Goal: Information Seeking & Learning: Learn about a topic

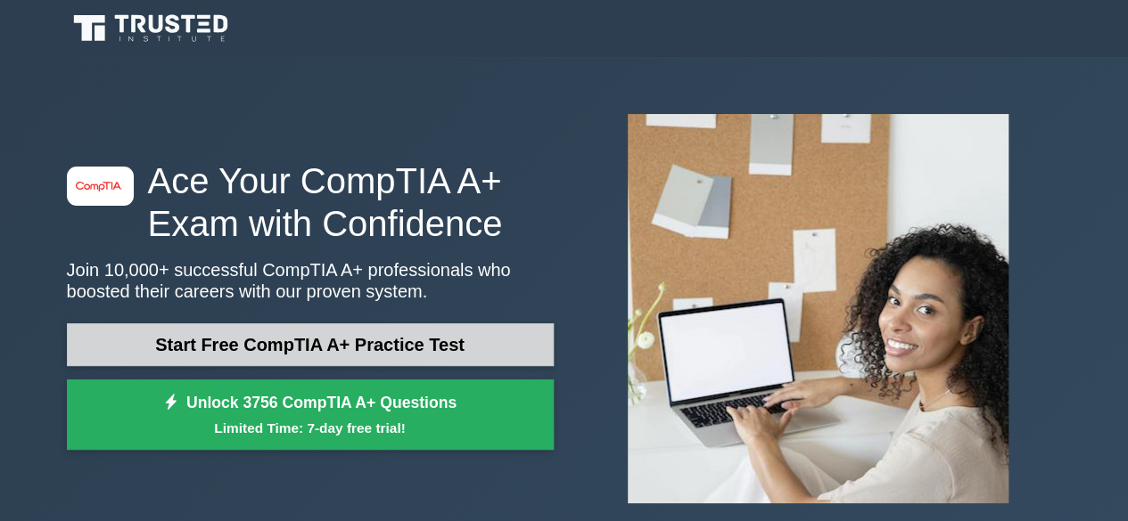
click at [411, 349] on link "Start Free CompTIA A+ Practice Test" at bounding box center [310, 345] width 487 height 43
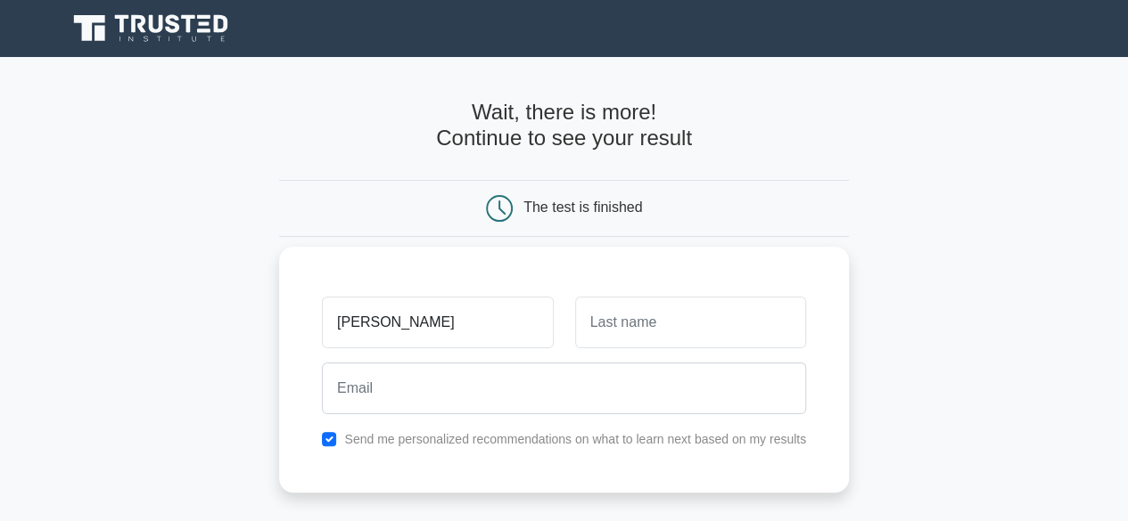
type input "maria naeem"
click at [635, 326] on input "text" at bounding box center [690, 323] width 231 height 52
type input "naeem"
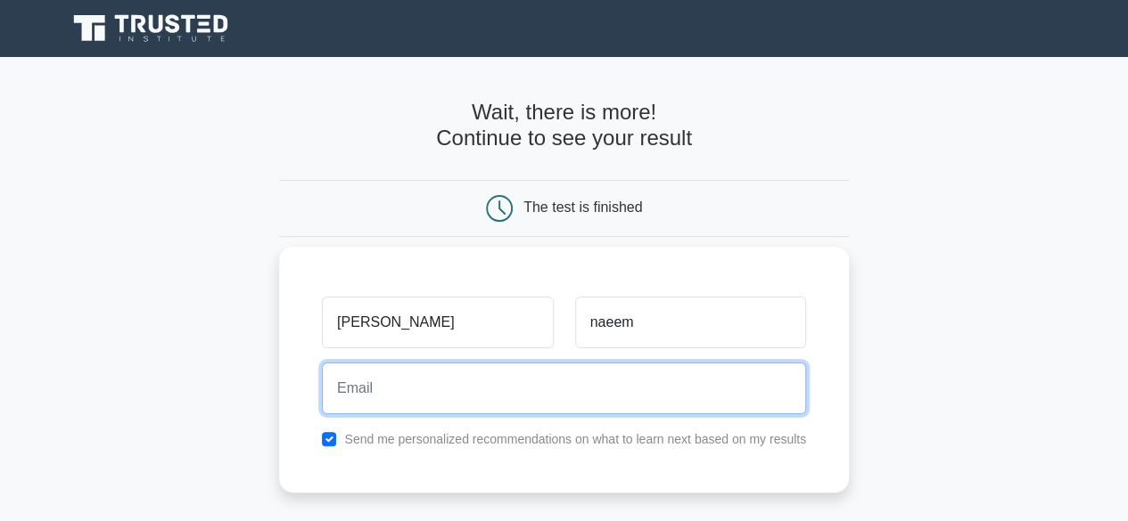
click at [430, 398] on input "email" at bounding box center [564, 389] width 484 height 52
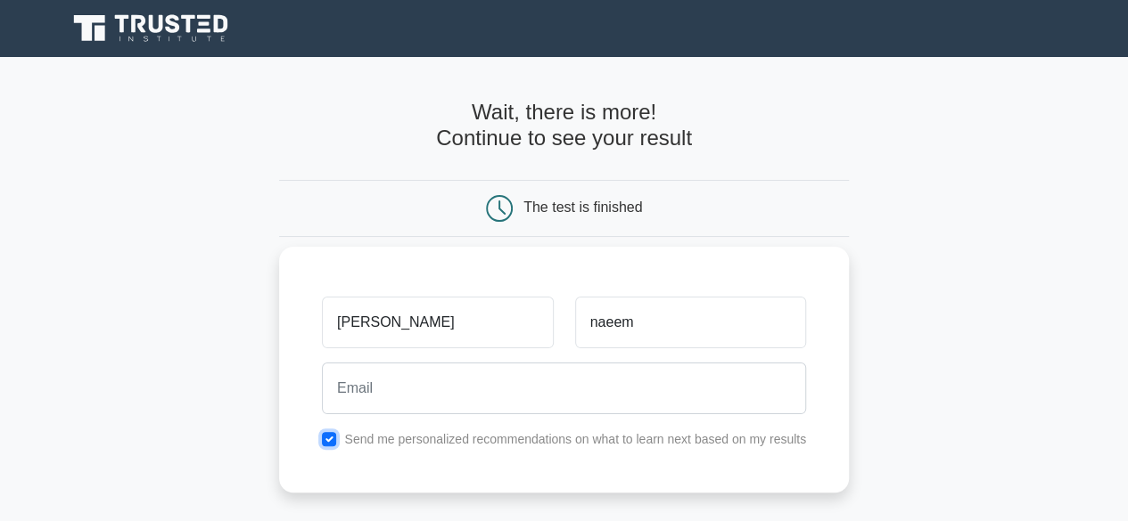
click at [333, 432] on input "checkbox" at bounding box center [329, 439] width 14 height 14
checkbox input "false"
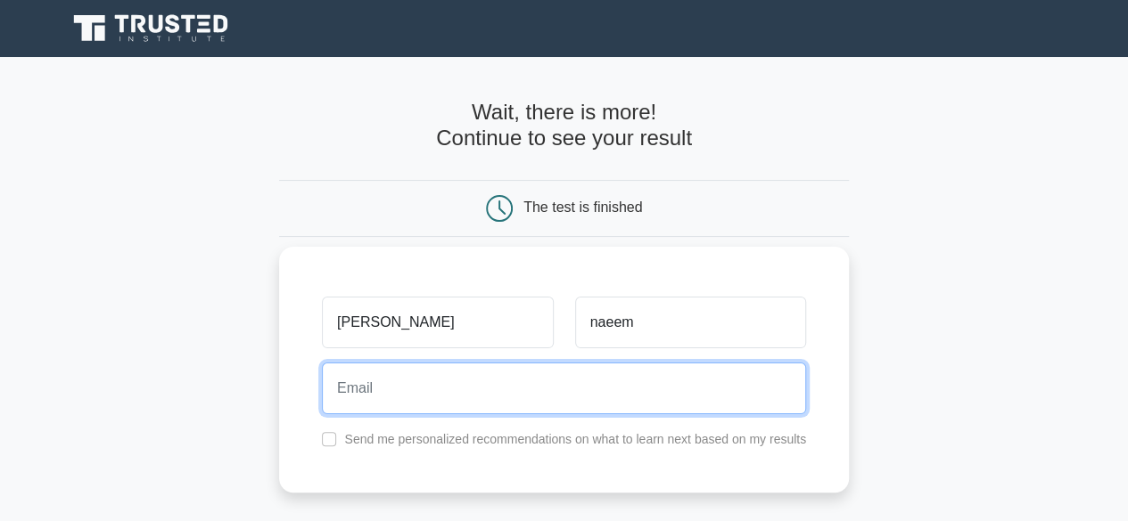
click at [401, 374] on input "email" at bounding box center [564, 389] width 484 height 52
type input "2"
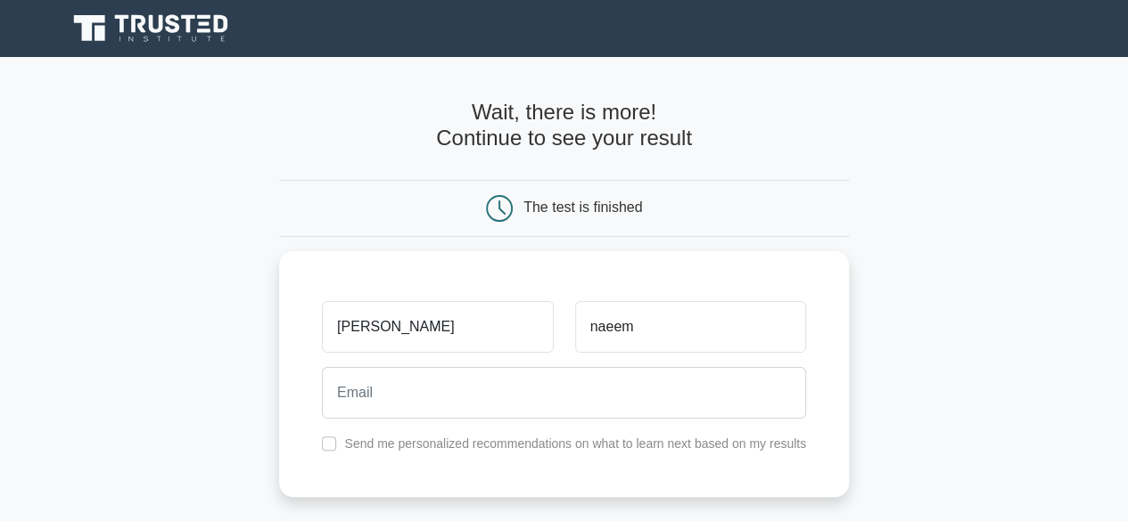
click at [519, 215] on div "The test is finished" at bounding box center [564, 208] width 380 height 27
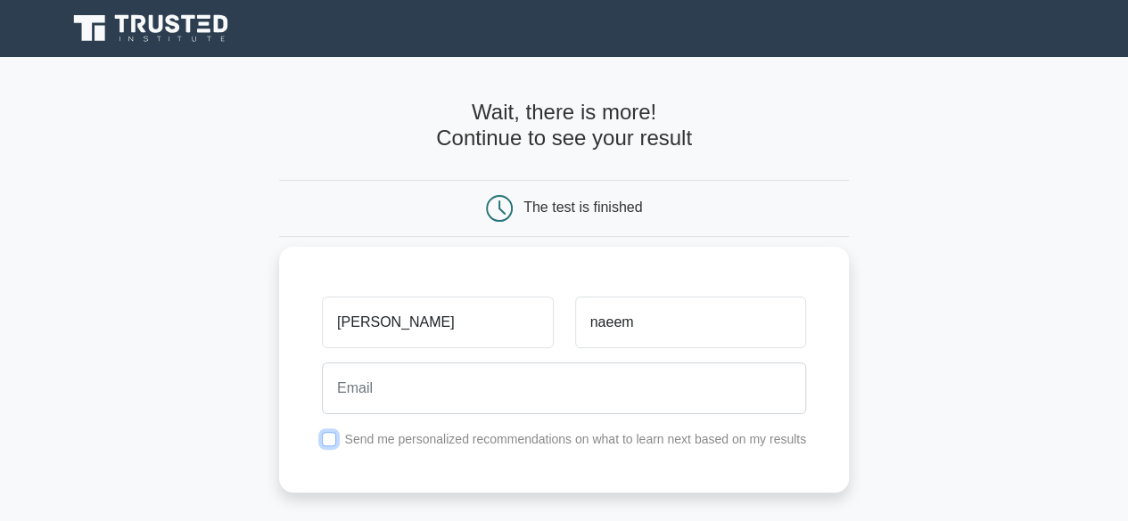
click at [332, 438] on input "checkbox" at bounding box center [329, 439] width 14 height 14
checkbox input "true"
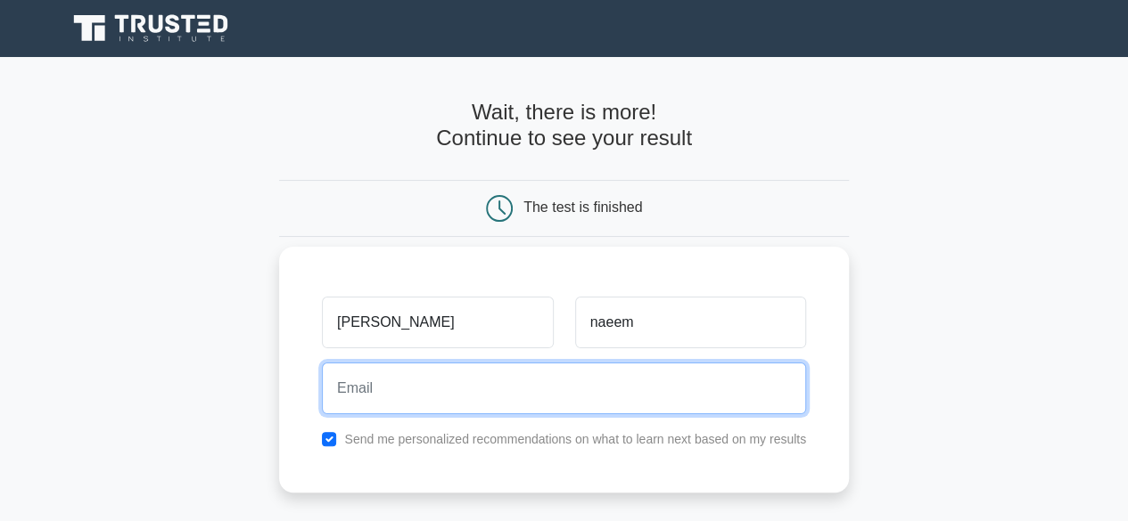
click at [401, 380] on input "email" at bounding box center [564, 389] width 484 height 52
type input "ahmad khanlashari"
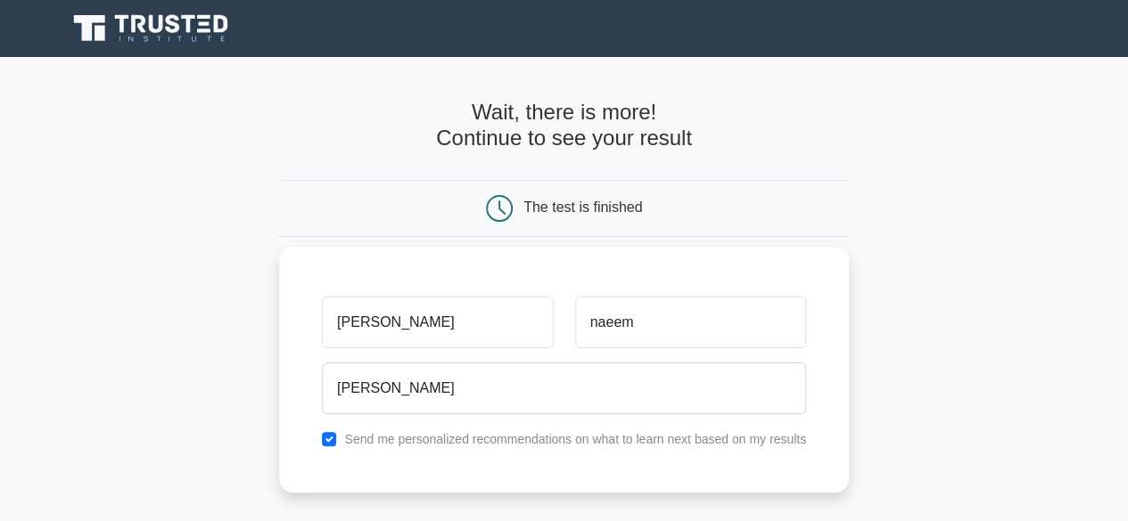
drag, startPoint x: 813, startPoint y: 395, endPoint x: 472, endPoint y: 415, distance: 341.1
click at [472, 415] on div "ahmad khanlashari" at bounding box center [563, 389] width 505 height 66
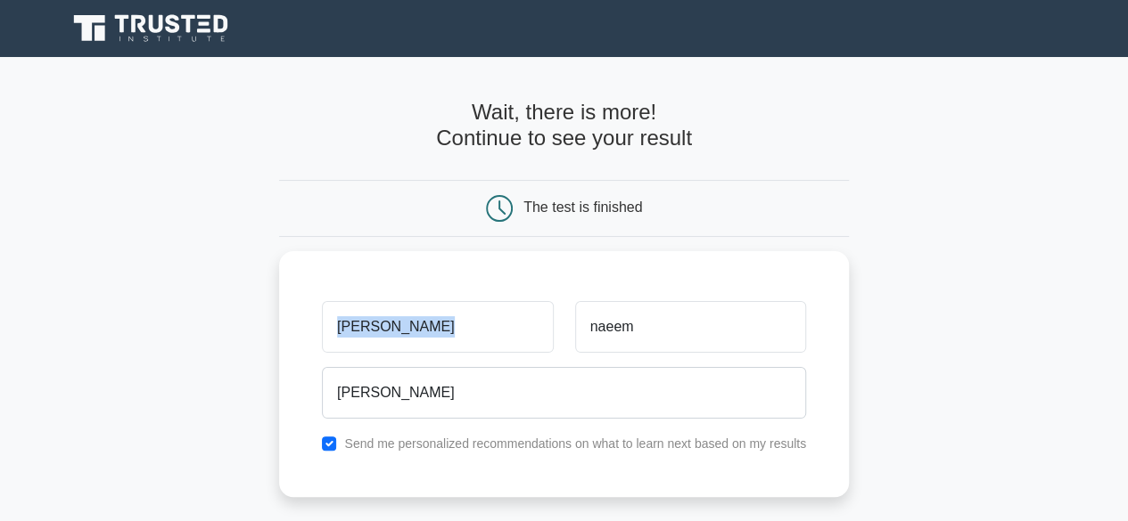
drag, startPoint x: 651, startPoint y: 220, endPoint x: 1022, endPoint y: 346, distance: 391.6
click at [1022, 346] on main "Wait, there is more! Continue to see your result The test is finished maria nae…" at bounding box center [564, 378] width 1128 height 642
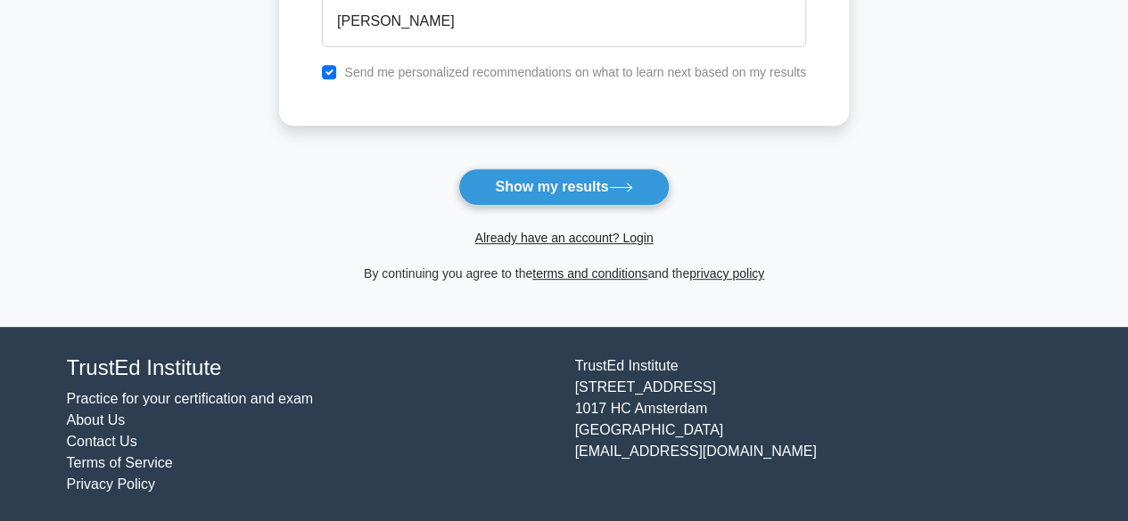
click at [572, 166] on form "Wait, there is more! Continue to see your result The test is finished maria nae…" at bounding box center [564, 6] width 570 height 556
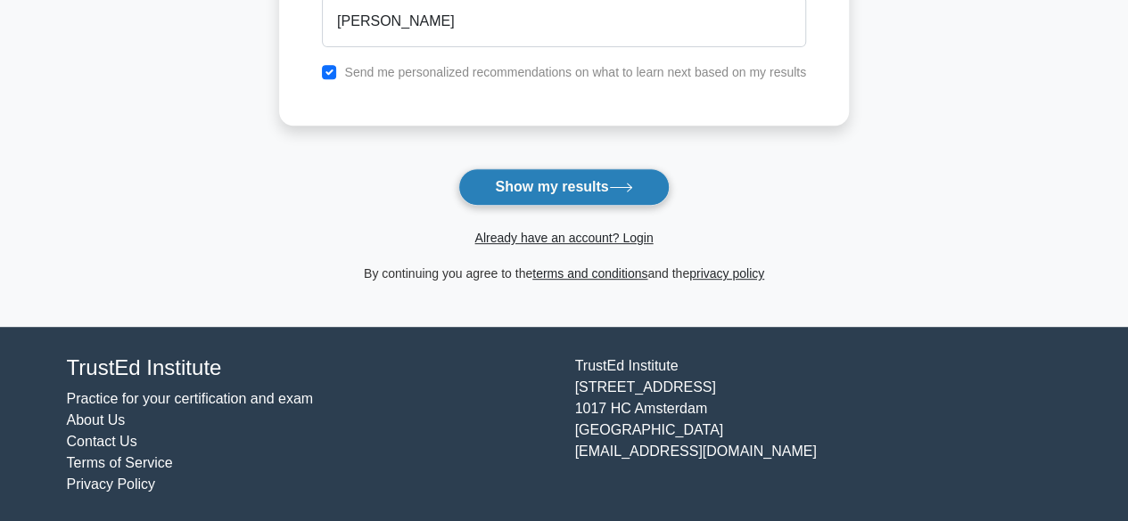
click at [560, 190] on button "Show my results" at bounding box center [563, 186] width 210 height 37
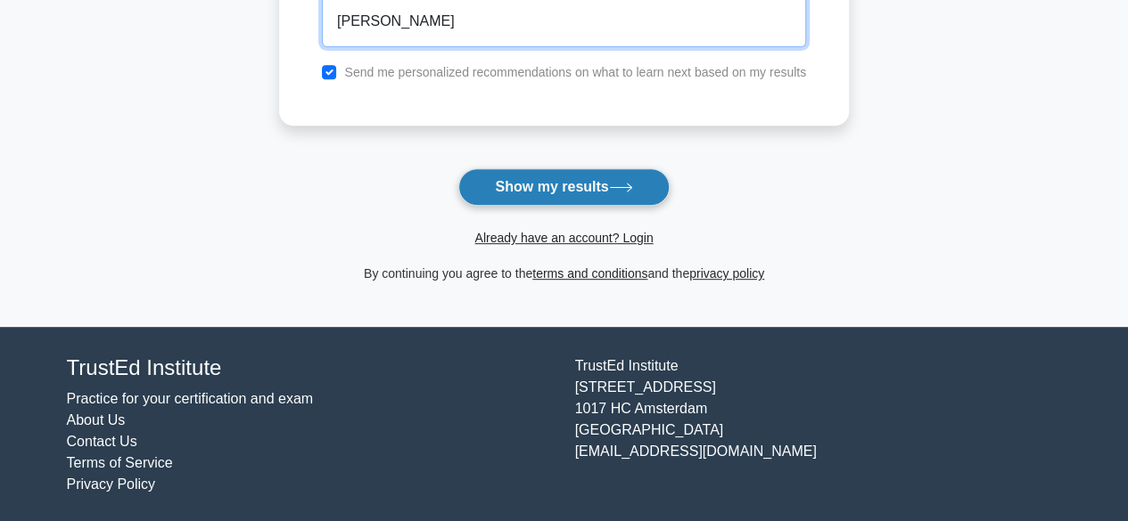
scroll to position [365, 0]
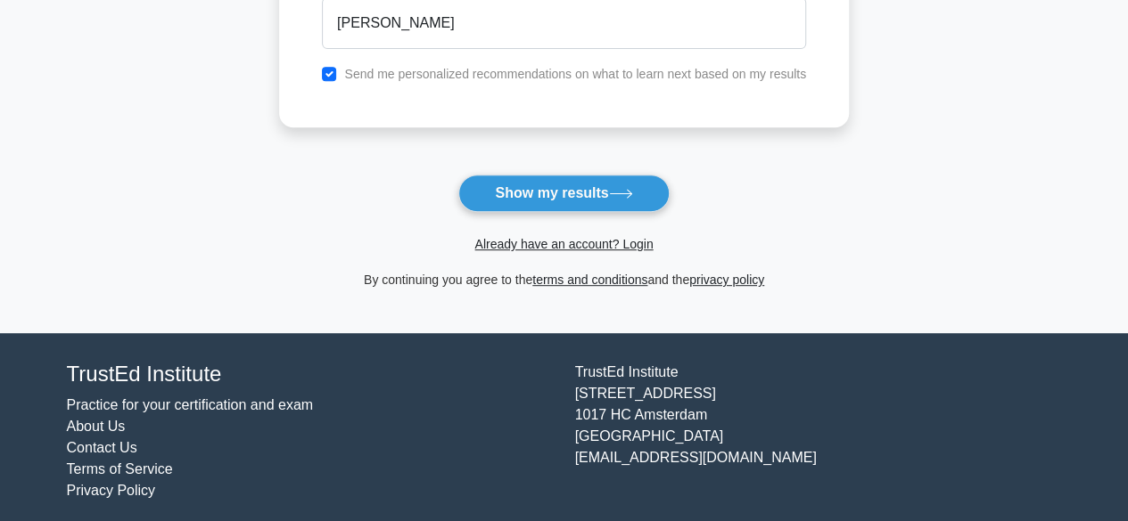
click at [549, 67] on label "Send me personalized recommendations on what to learn next based on my results" at bounding box center [575, 74] width 462 height 14
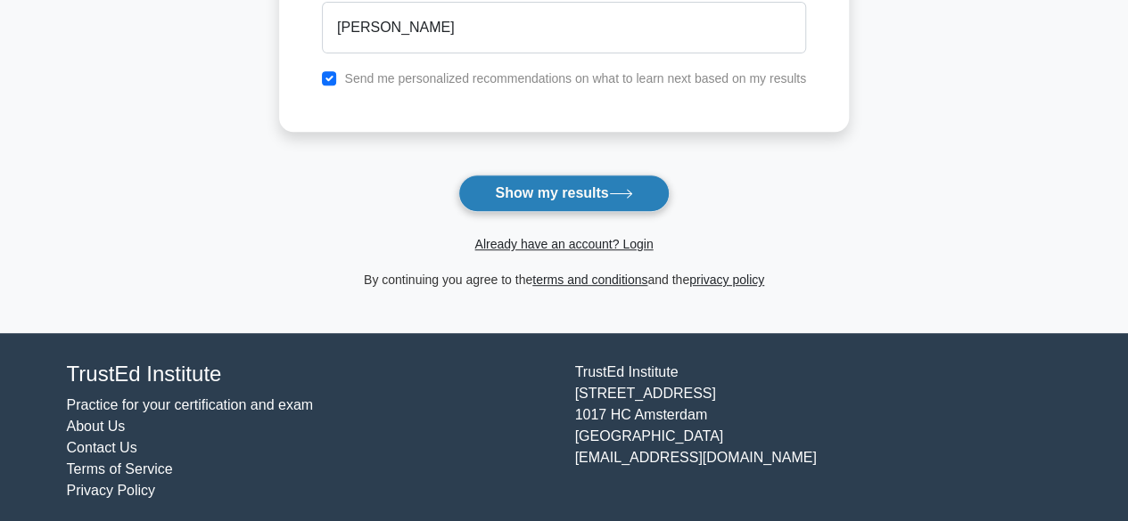
click at [526, 202] on button "Show my results" at bounding box center [563, 193] width 210 height 37
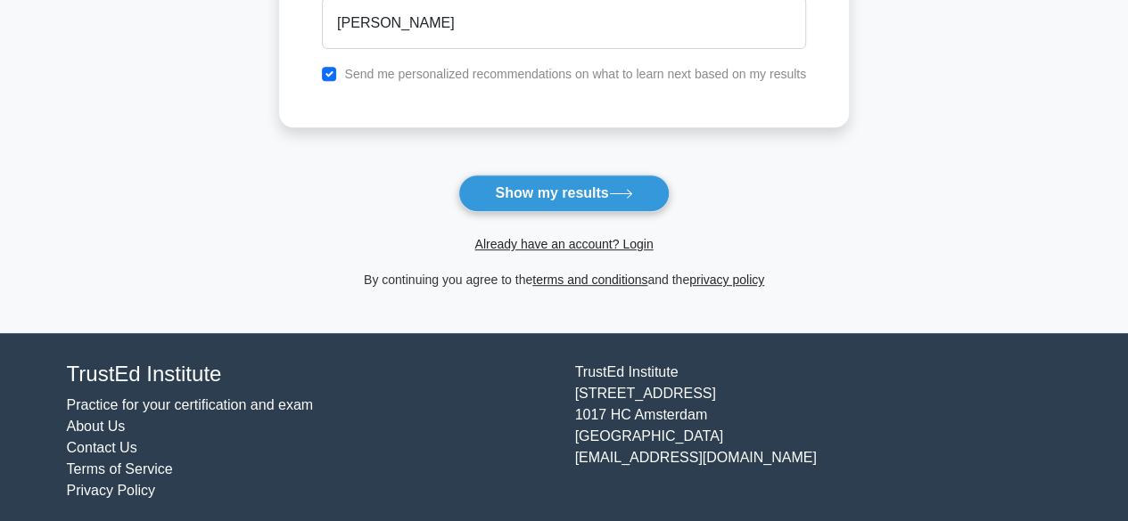
click at [423, 47] on div "ahmad khanlashari" at bounding box center [563, 23] width 505 height 66
click at [423, 33] on input "ahmad khanlashari" at bounding box center [564, 23] width 484 height 52
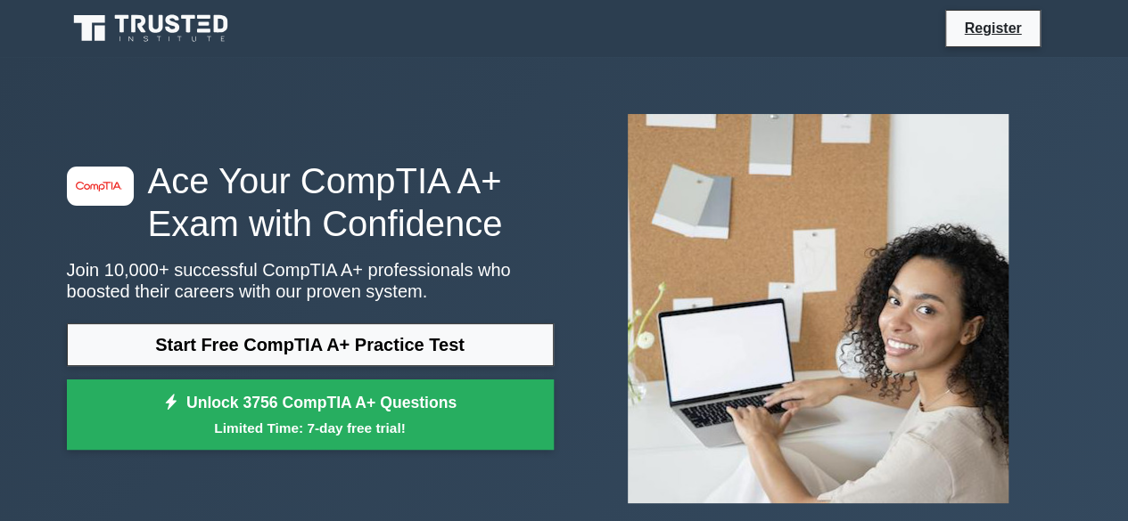
click at [358, 189] on h1 "Ace Your CompTIA A+ Exam with Confidence" at bounding box center [310, 203] width 487 height 86
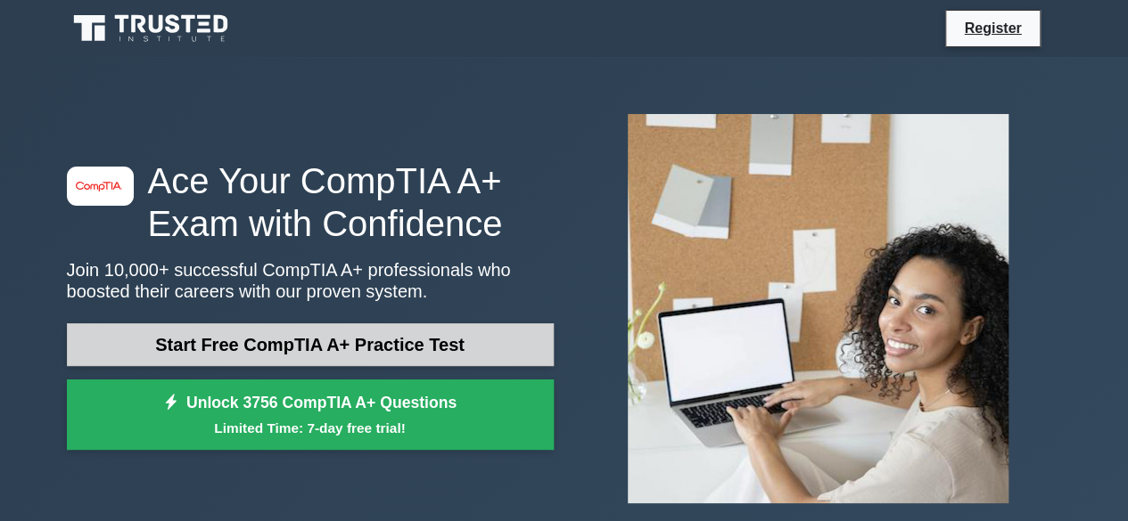
click at [381, 350] on link "Start Free CompTIA A+ Practice Test" at bounding box center [310, 345] width 487 height 43
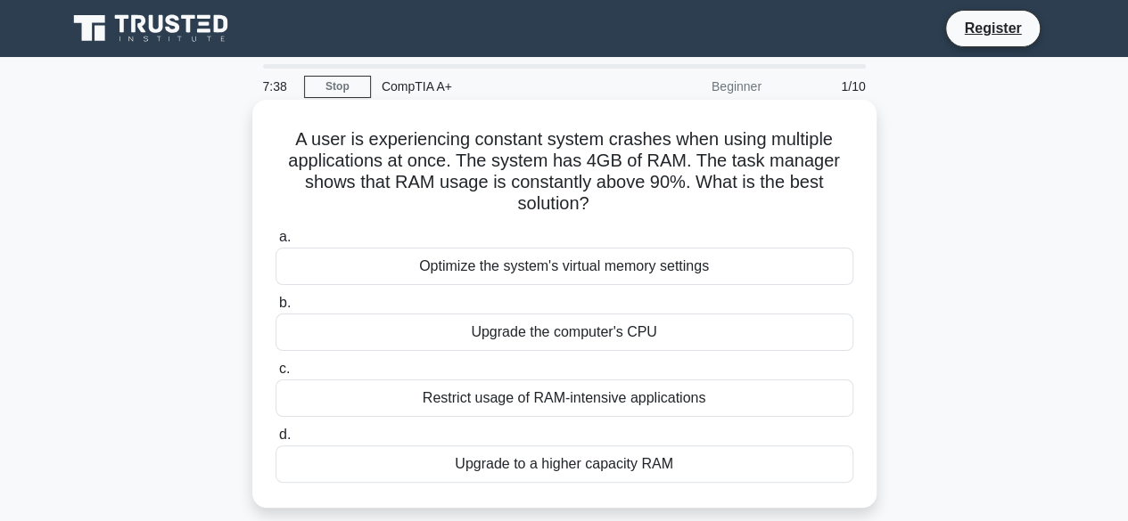
click at [667, 281] on div "Optimize the system's virtual memory settings" at bounding box center [564, 266] width 578 height 37
click at [275, 243] on input "a. Optimize the system's virtual memory settings" at bounding box center [275, 238] width 0 height 12
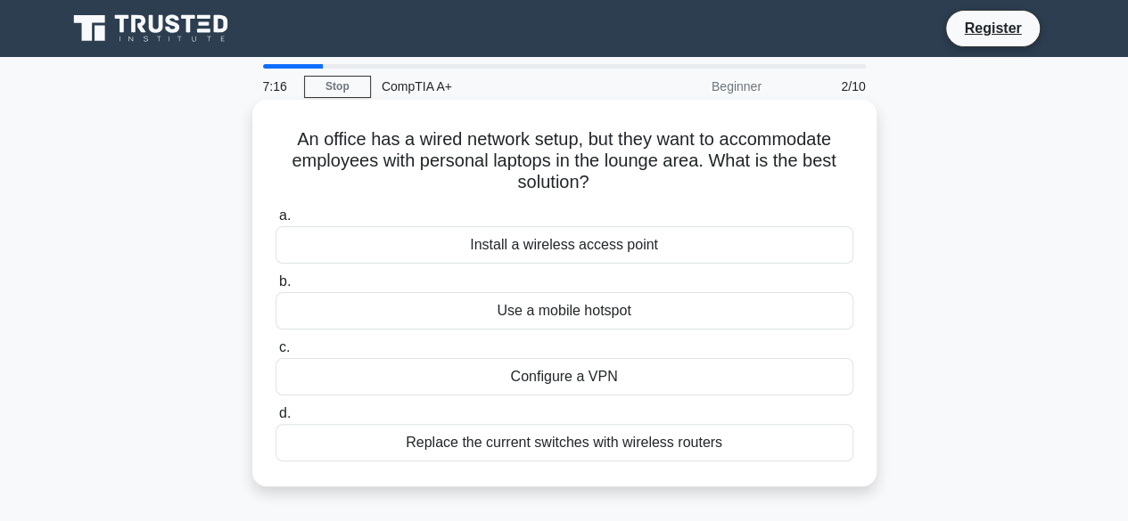
click at [637, 375] on div "Configure a VPN" at bounding box center [564, 376] width 578 height 37
click at [275, 354] on input "c. Configure a VPN" at bounding box center [275, 348] width 0 height 12
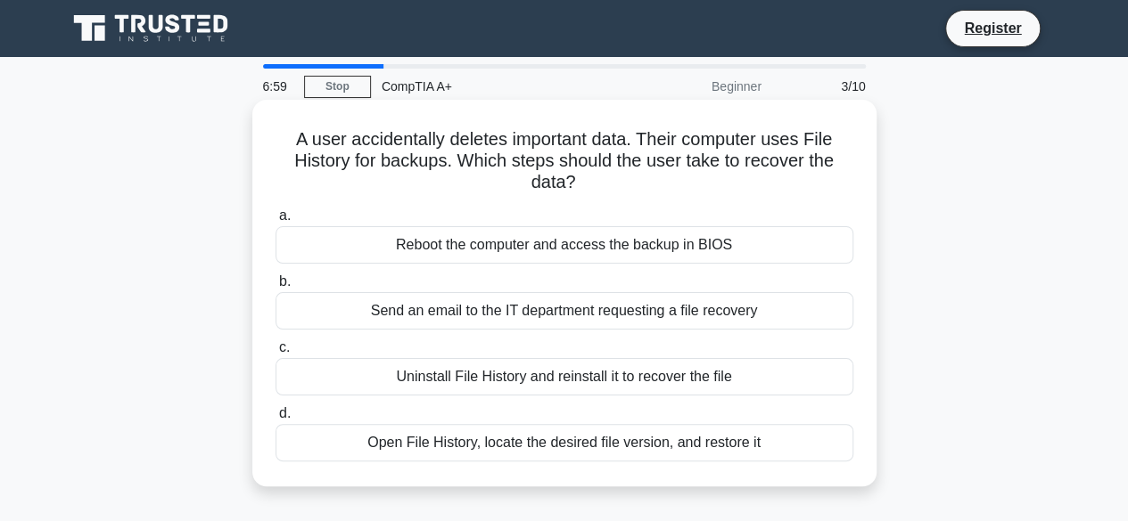
click at [661, 316] on div "Send an email to the IT department requesting a file recovery" at bounding box center [564, 310] width 578 height 37
click at [275, 288] on input "b. Send an email to the IT department requesting a file recovery" at bounding box center [275, 282] width 0 height 12
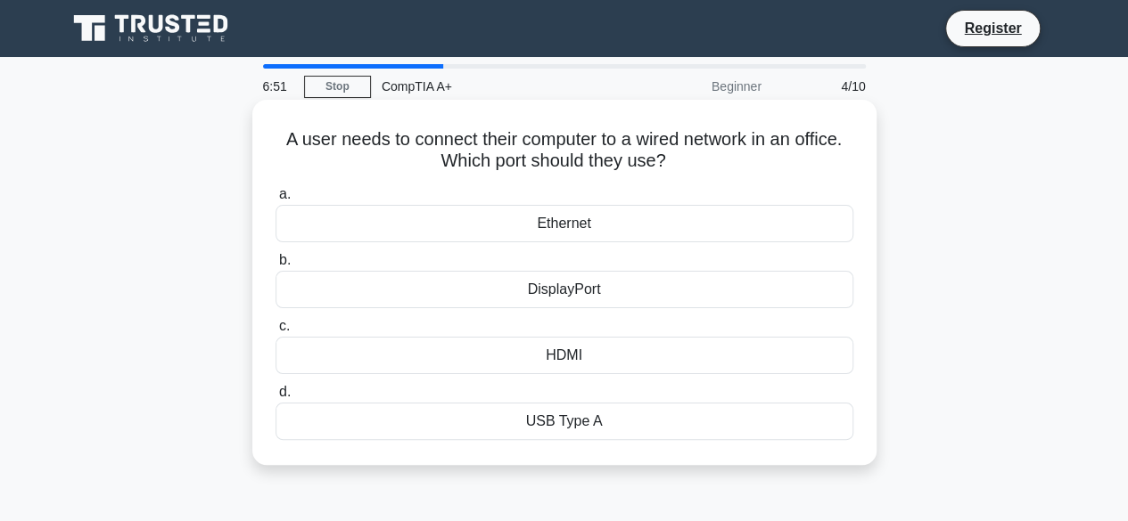
click at [632, 300] on div "DisplayPort" at bounding box center [564, 289] width 578 height 37
click at [275, 267] on input "b. DisplayPort" at bounding box center [275, 261] width 0 height 12
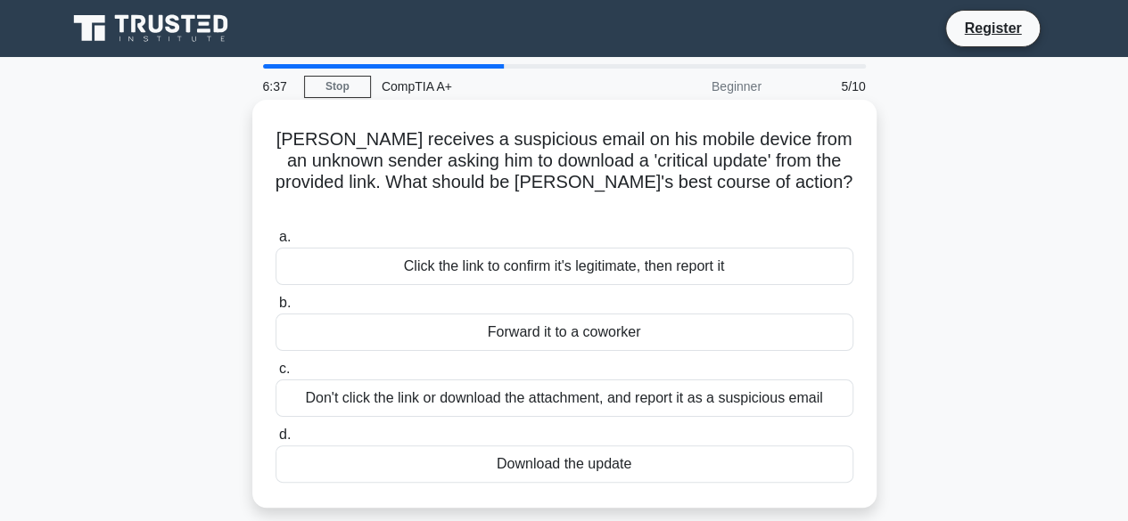
click at [651, 392] on div "Don't click the link or download the attachment, and report it as a suspicious …" at bounding box center [564, 398] width 578 height 37
click at [275, 375] on input "c. Don't click the link or download the attachment, and report it as a suspicio…" at bounding box center [275, 370] width 0 height 12
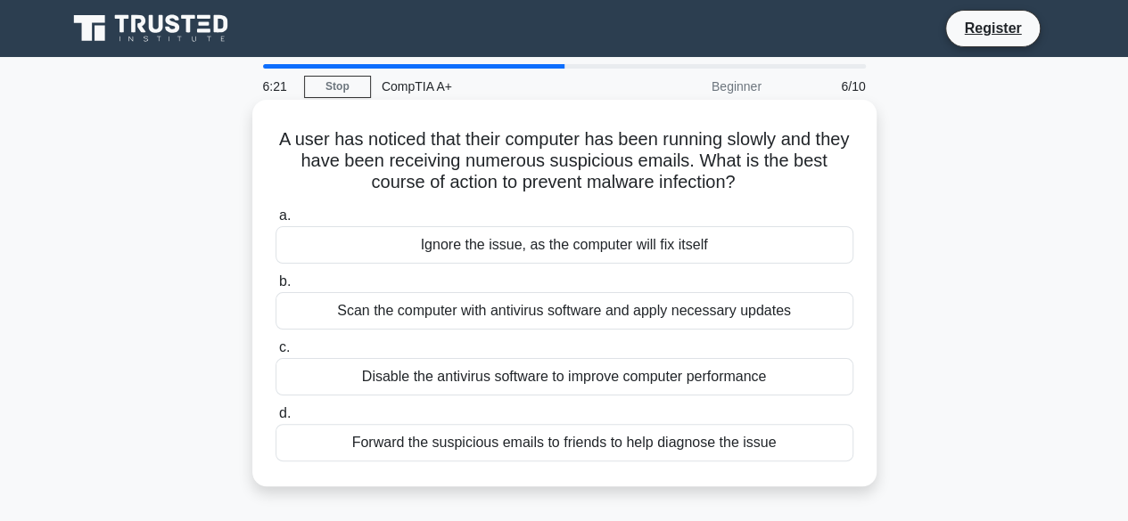
click at [676, 321] on div "Scan the computer with antivirus software and apply necessary updates" at bounding box center [564, 310] width 578 height 37
click at [275, 288] on input "b. Scan the computer with antivirus software and apply necessary updates" at bounding box center [275, 282] width 0 height 12
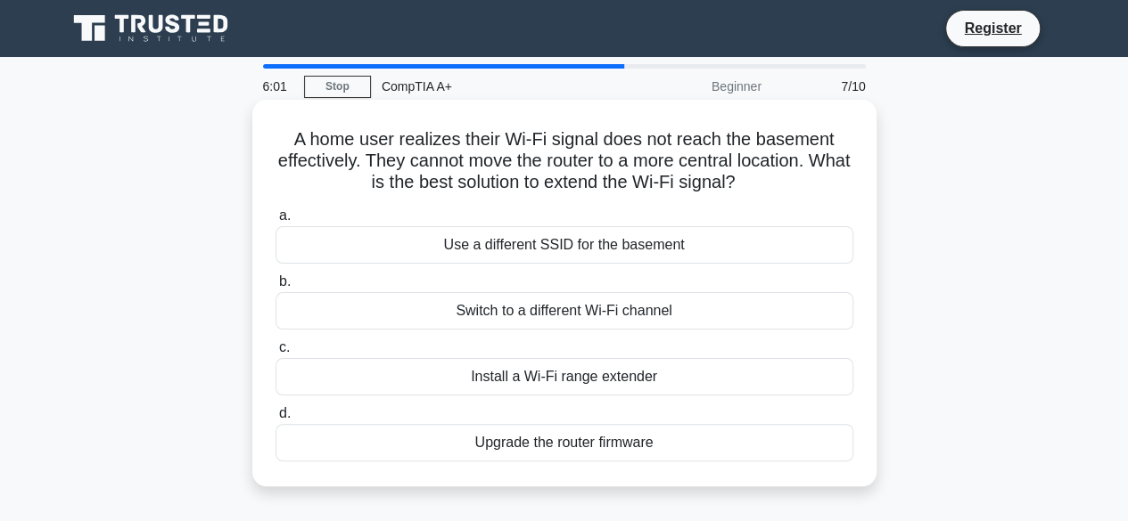
click at [658, 262] on div "Use a different SSID for the basement" at bounding box center [564, 244] width 578 height 37
click at [275, 222] on input "a. Use a different SSID for the basement" at bounding box center [275, 216] width 0 height 12
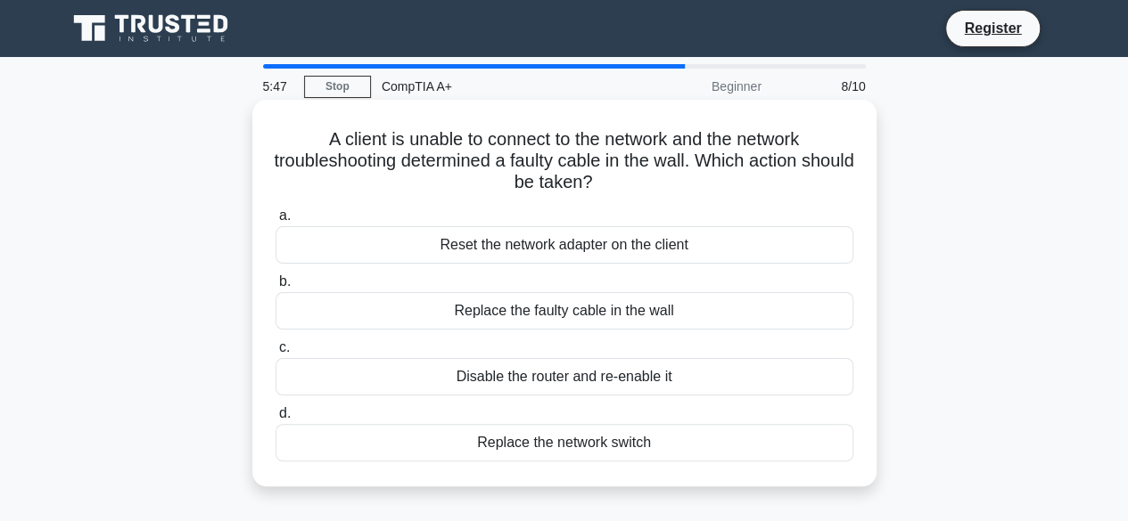
click at [633, 324] on div "Replace the faulty cable in the wall" at bounding box center [564, 310] width 578 height 37
click at [275, 288] on input "b. Replace the faulty cable in the wall" at bounding box center [275, 282] width 0 height 12
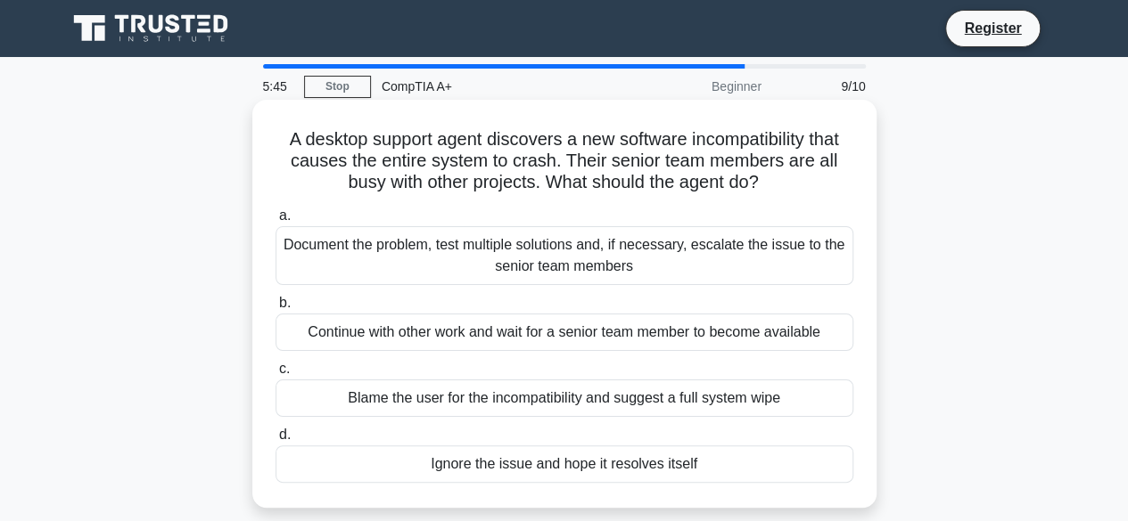
click at [677, 262] on div "Document the problem, test multiple solutions and, if necessary, escalate the i…" at bounding box center [564, 255] width 578 height 59
click at [275, 222] on input "a. Document the problem, test multiple solutions and, if necessary, escalate th…" at bounding box center [275, 216] width 0 height 12
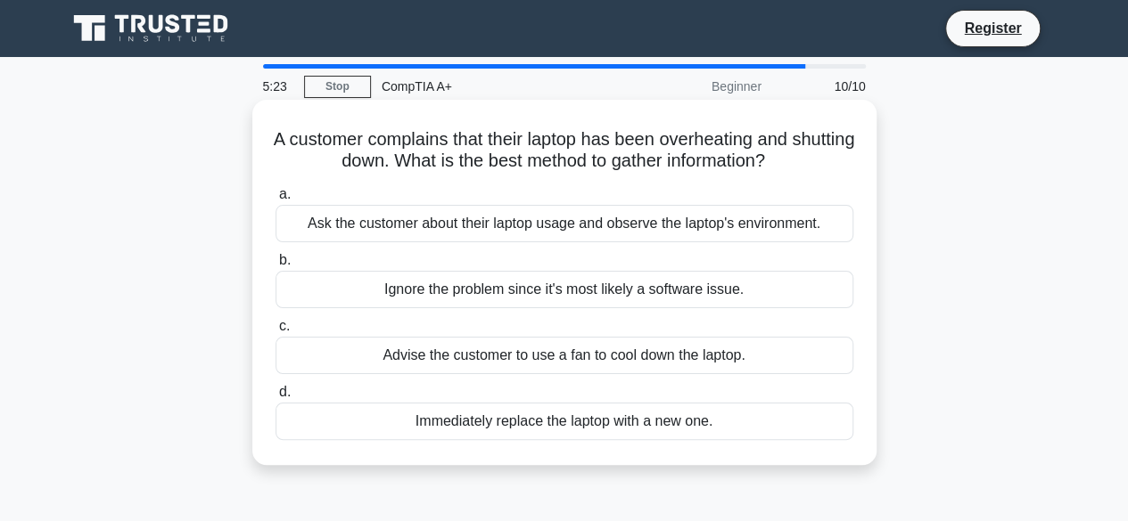
click at [695, 235] on div "Ask the customer about their laptop usage and observe the laptop's environment." at bounding box center [564, 223] width 578 height 37
click at [275, 201] on input "a. Ask the customer about their laptop usage and observe the laptop's environme…" at bounding box center [275, 195] width 0 height 12
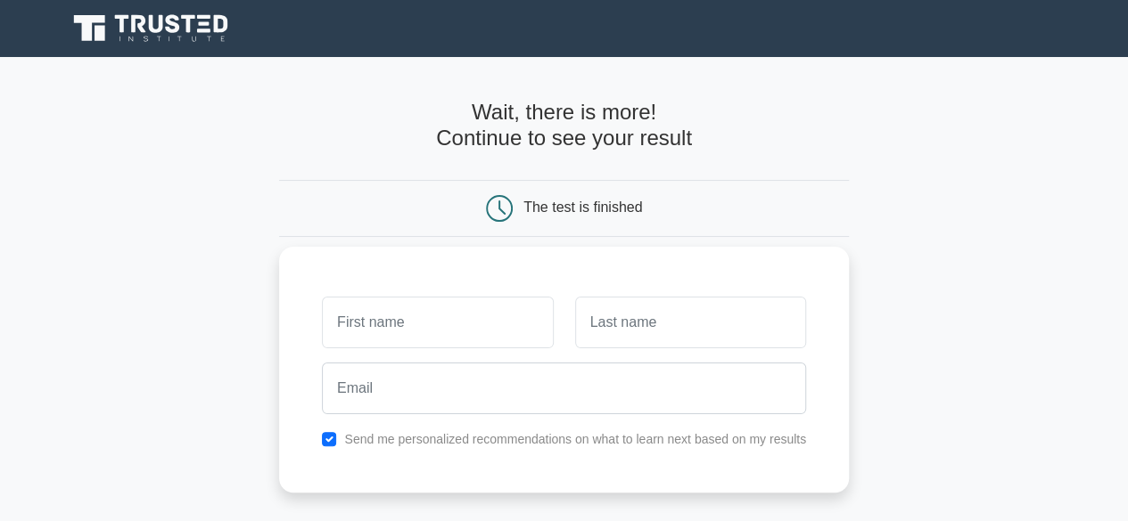
click at [438, 333] on input "text" at bounding box center [437, 323] width 231 height 52
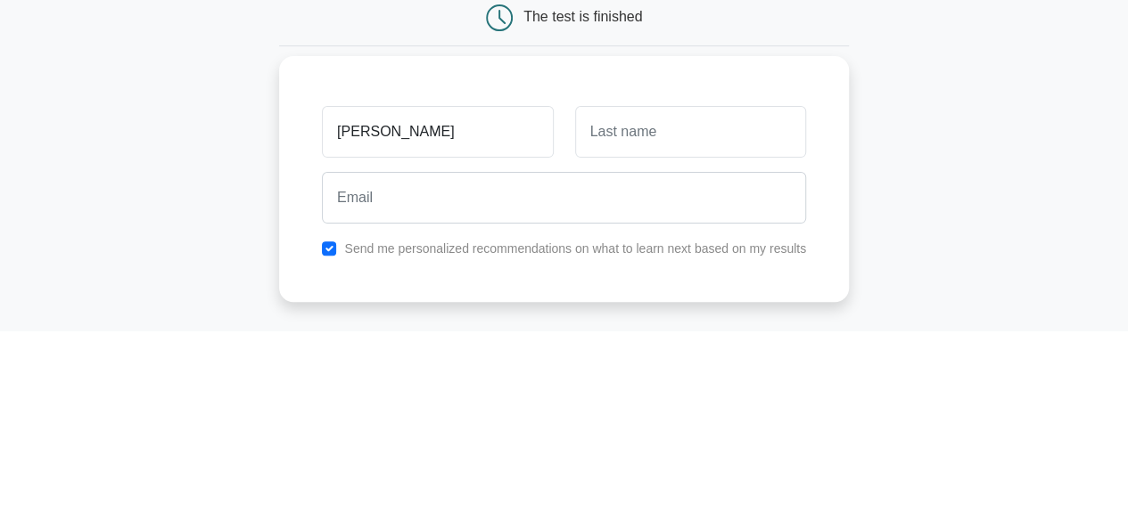
type input "[PERSON_NAME]"
click at [669, 319] on input "text" at bounding box center [690, 323] width 231 height 52
type input "Naeem"
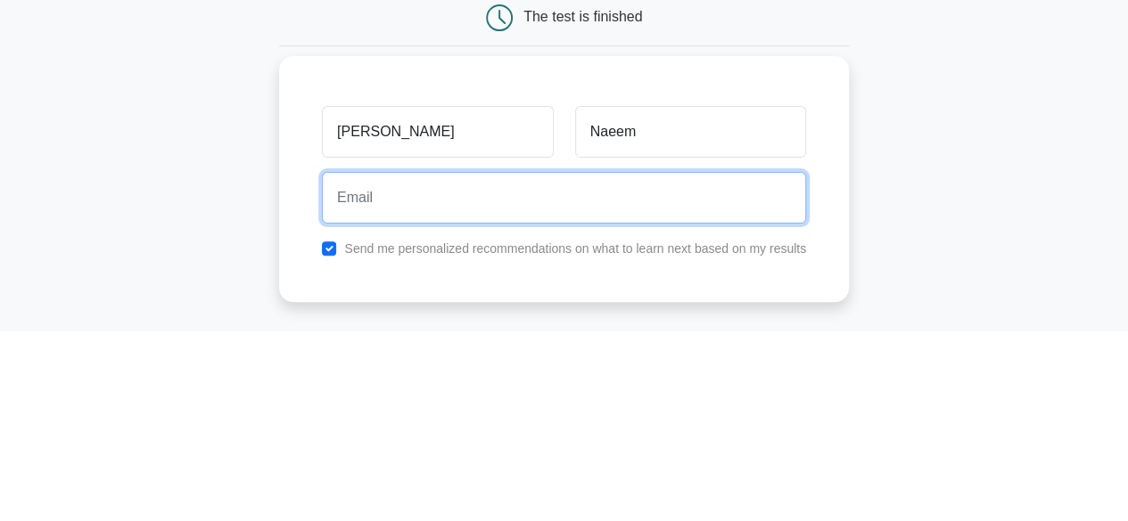
click at [423, 390] on input "email" at bounding box center [564, 389] width 484 height 52
click at [340, 382] on input "ahmadkhanlashari.@" at bounding box center [564, 389] width 484 height 52
click at [505, 387] on input "@ahmadkhanlashari.@" at bounding box center [564, 389] width 484 height 52
click at [464, 383] on input "@ahmadkhanlashari.553" at bounding box center [564, 389] width 484 height 52
click at [483, 390] on input "@ahmadkhanlashari.553" at bounding box center [564, 389] width 484 height 52
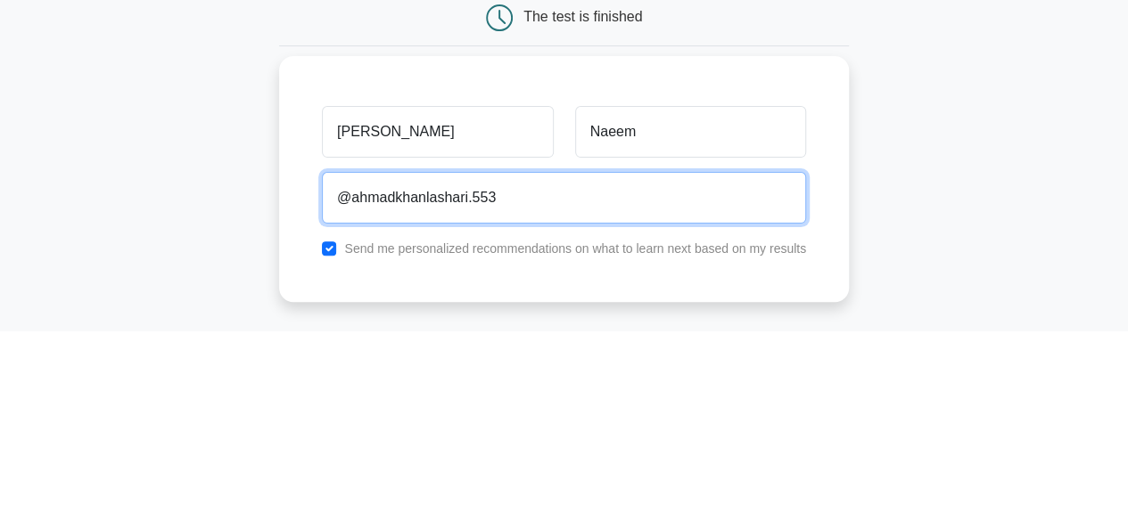
click at [466, 386] on input "@ahmadkhanlashari.553" at bounding box center [564, 389] width 484 height 52
click at [464, 396] on input "@ahmadkhanlashari.553" at bounding box center [564, 389] width 484 height 52
click at [466, 390] on input "@ahmadkhanlashari.553" at bounding box center [564, 389] width 484 height 52
click at [476, 392] on input "@ahmadkhanlashari0553" at bounding box center [564, 389] width 484 height 52
click at [469, 385] on input "@ahmadkhanlashari0553" at bounding box center [564, 389] width 484 height 52
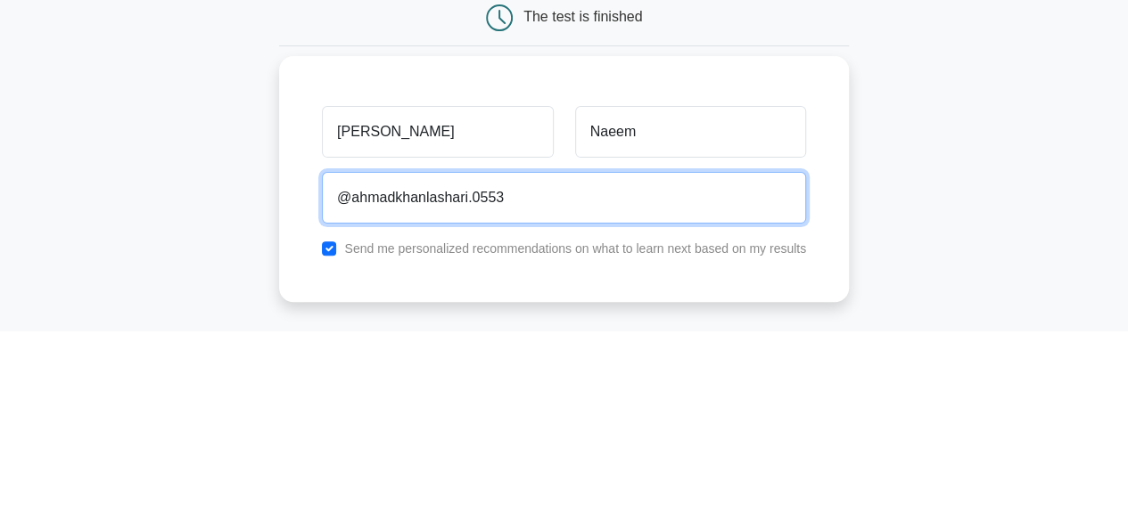
click at [530, 383] on input "@ahmadkhanlashari.0553" at bounding box center [564, 389] width 484 height 52
click at [460, 390] on input "@ahmadkhanlashari.0553" at bounding box center [564, 389] width 484 height 52
click at [471, 383] on input "@ahmadkhanlashari.0553" at bounding box center [564, 389] width 484 height 52
click at [465, 390] on input "@ahmadkhanlashari.0553" at bounding box center [564, 389] width 484 height 52
click at [351, 388] on input "@ahmadkhanlashari@.0553" at bounding box center [564, 389] width 484 height 52
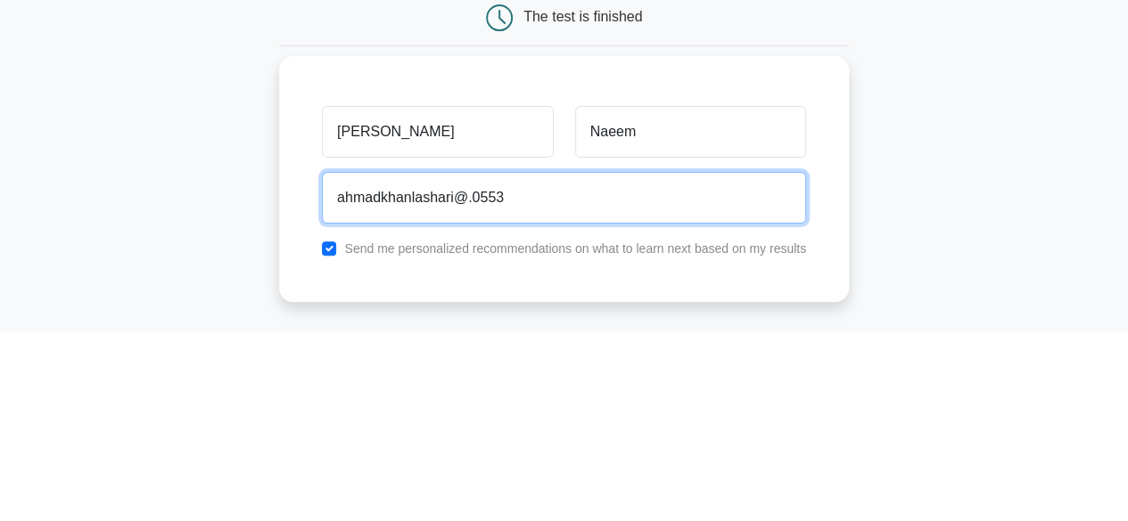
click at [505, 378] on input "ahmadkhanlashari@.0553" at bounding box center [564, 389] width 484 height 52
click at [471, 384] on input "ahmadkhanlashari@.0553" at bounding box center [564, 389] width 484 height 52
click at [460, 390] on input "ahmadkhanlashari.0553" at bounding box center [564, 389] width 484 height 52
click at [456, 390] on input "ahmadkhanlashari.0553" at bounding box center [564, 389] width 484 height 52
click at [496, 389] on input "ahmadkhanlashari.0553" at bounding box center [564, 389] width 484 height 52
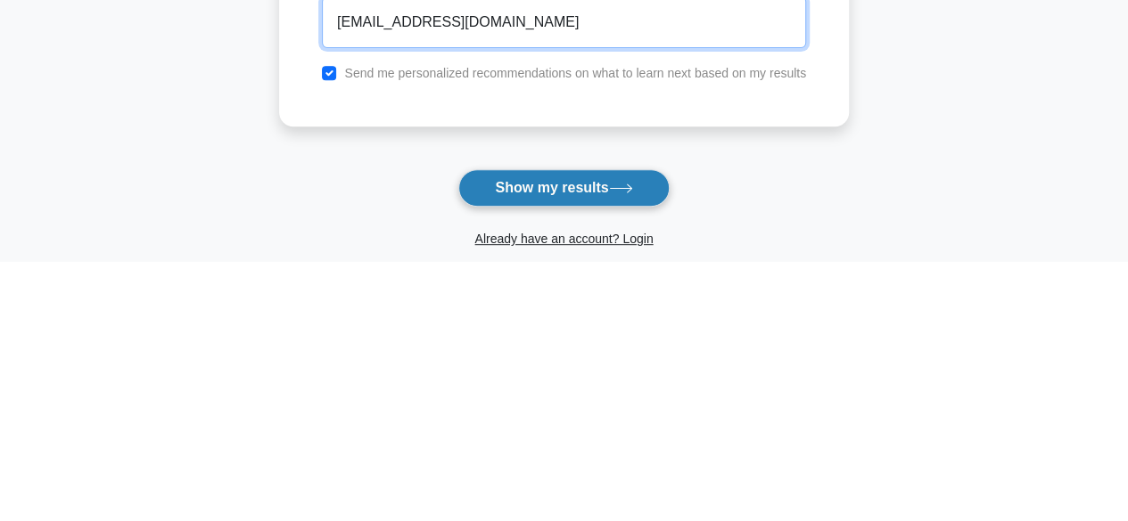
type input "ahmadkhanlashari.0553@gmail.com"
click at [576, 448] on button "Show my results" at bounding box center [563, 448] width 210 height 37
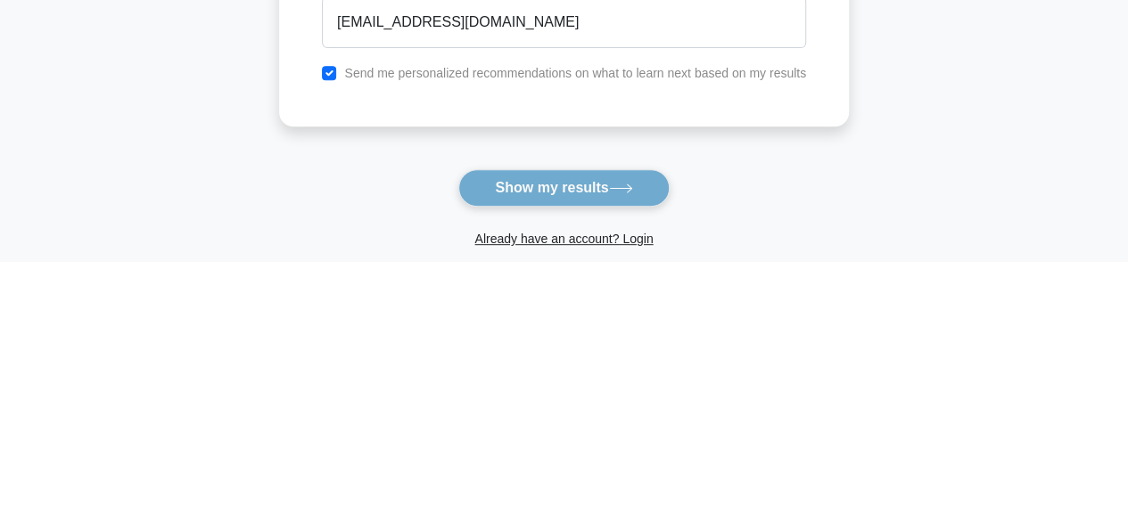
scroll to position [111, 0]
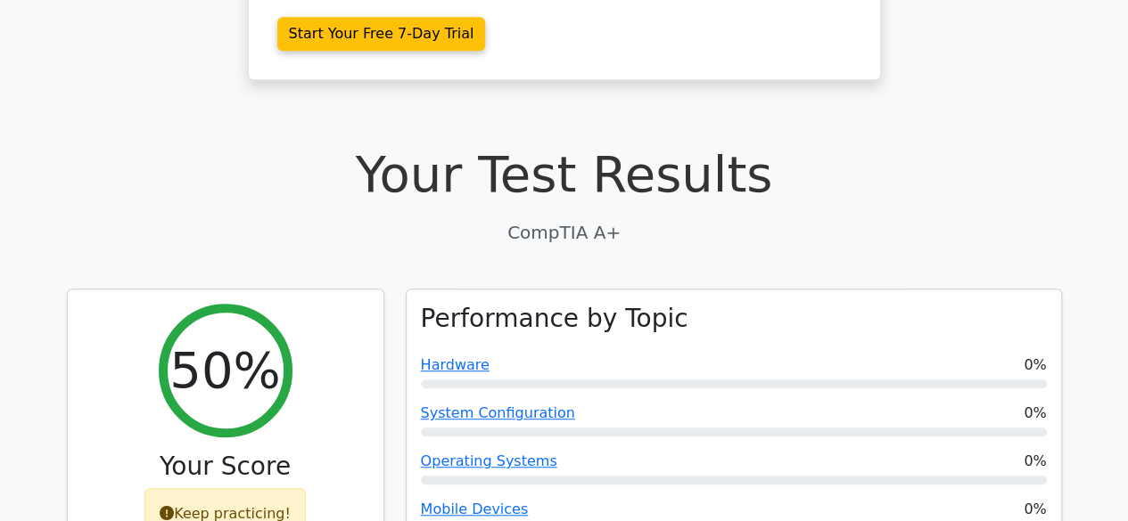
scroll to position [424, 0]
